Goal: Task Accomplishment & Management: Complete application form

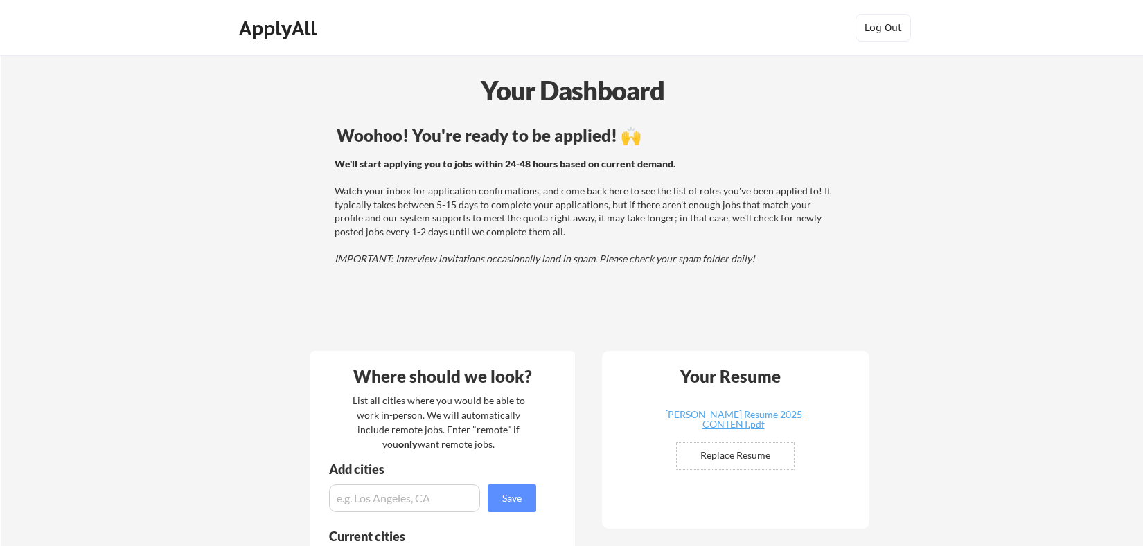
scroll to position [3, 0]
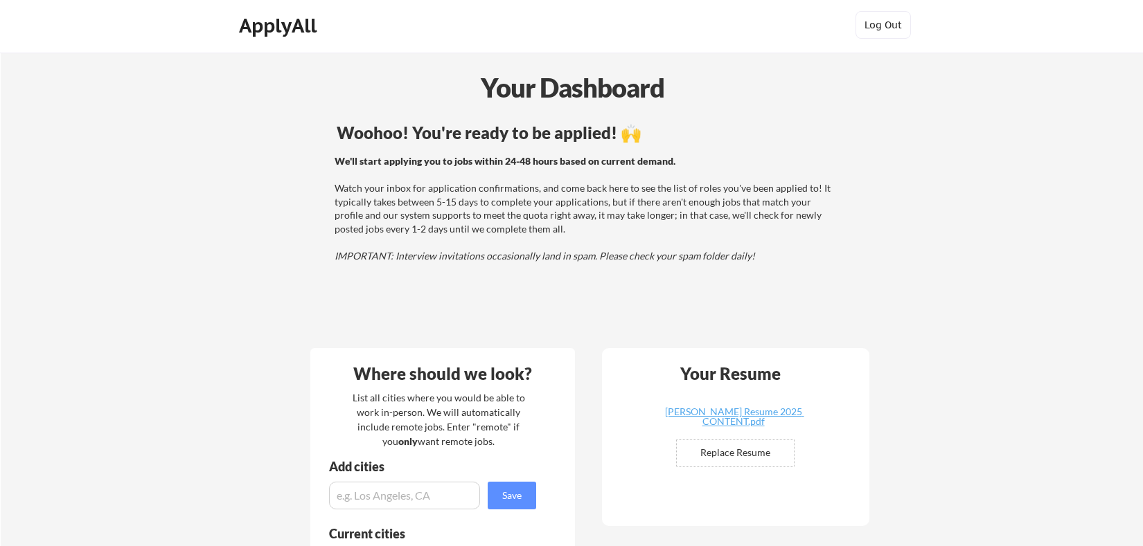
click at [744, 460] on input "file" at bounding box center [735, 453] width 117 height 26
click at [745, 449] on input "file" at bounding box center [735, 453] width 117 height 26
type input "C:\fakepath\[PERSON_NAME] Resume 2025 CONTENT.pdf"
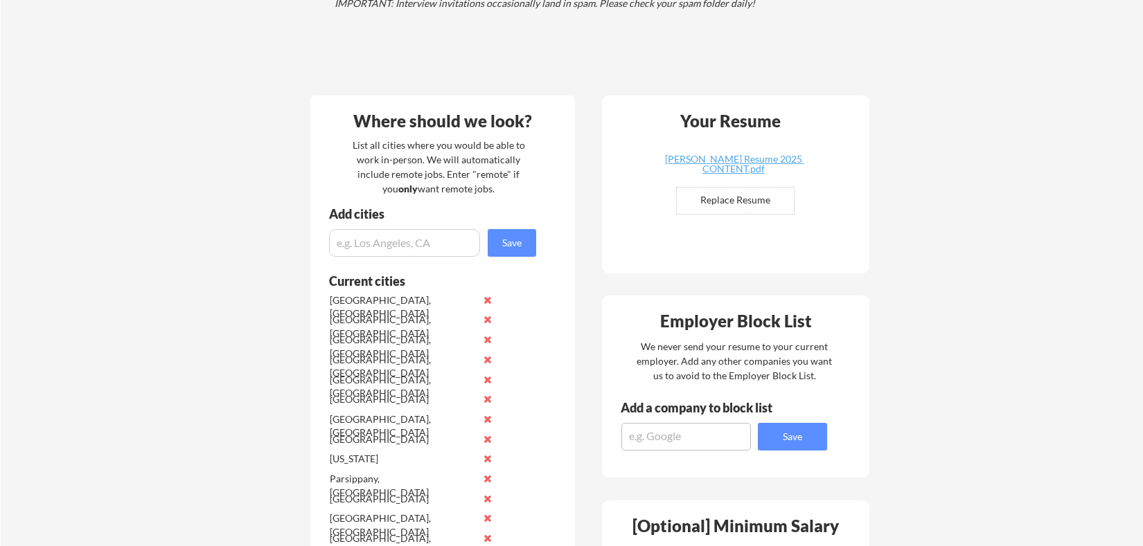
scroll to position [0, 0]
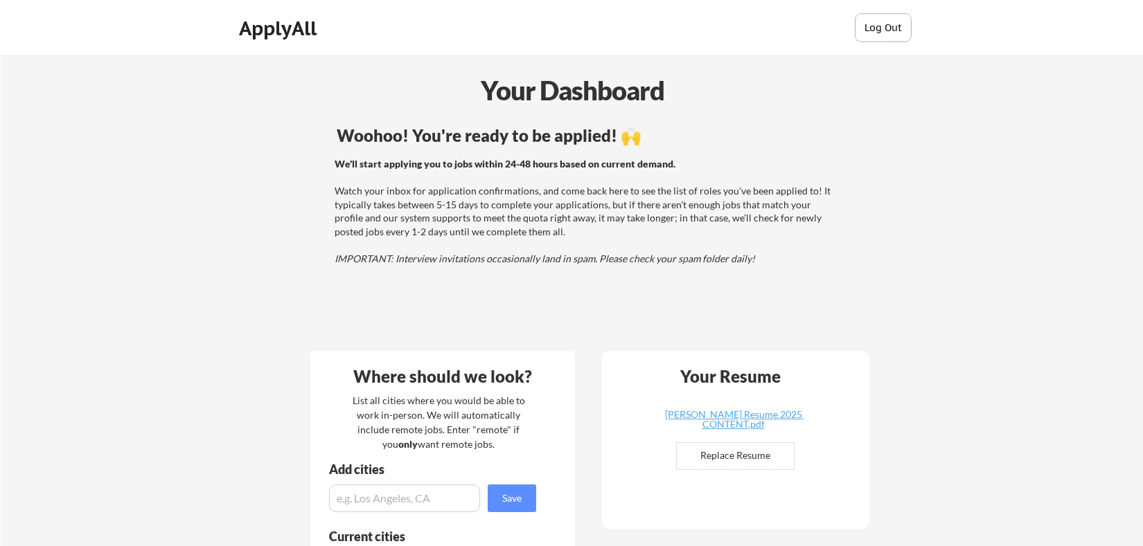
click at [881, 24] on button "Log Out" at bounding box center [882, 28] width 55 height 28
